Goal: Check status: Check status

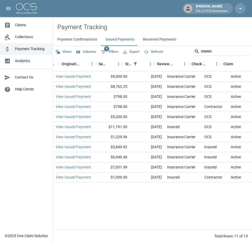
scroll to position [0, 106]
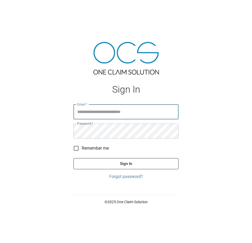
type input "**********"
click at [127, 160] on button "Sign In" at bounding box center [126, 163] width 105 height 11
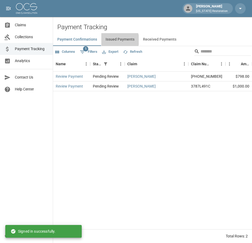
click at [118, 40] on button "Issued Payments" at bounding box center [119, 39] width 37 height 13
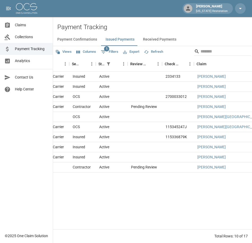
scroll to position [0, 132]
click at [101, 33] on button "Issued Payments" at bounding box center [119, 39] width 37 height 13
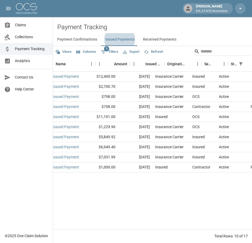
scroll to position [0, 0]
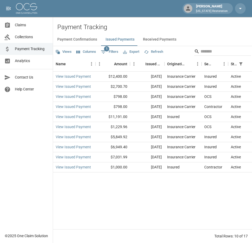
click at [161, 38] on button "Received Payments" at bounding box center [160, 39] width 42 height 13
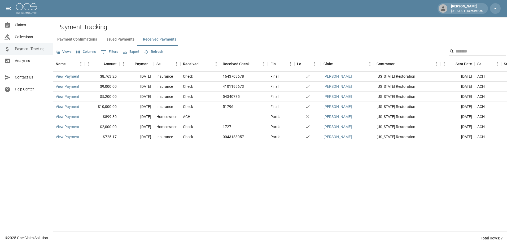
click at [118, 37] on button "Issued Payments" at bounding box center [119, 39] width 37 height 13
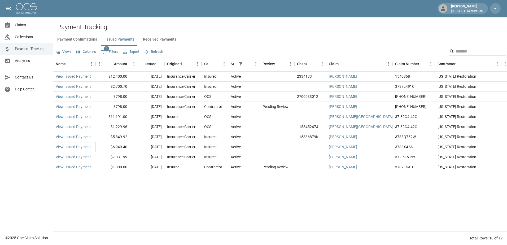
click at [67, 146] on link "View Issued Payment" at bounding box center [73, 146] width 35 height 5
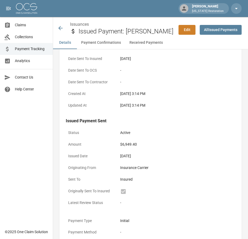
scroll to position [80, 0]
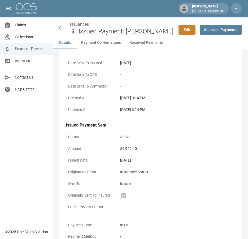
click at [62, 28] on icon at bounding box center [60, 28] width 4 height 4
